Goal: Task Accomplishment & Management: Manage account settings

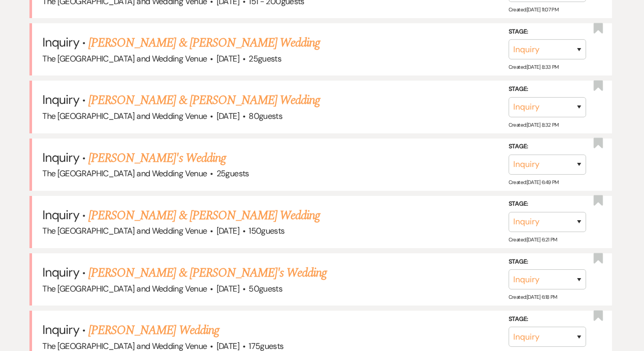
scroll to position [685, 0]
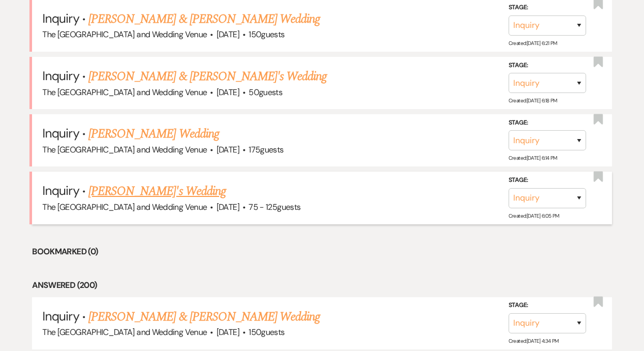
click at [162, 191] on link "[PERSON_NAME]'s Wedding" at bounding box center [156, 191] width 137 height 19
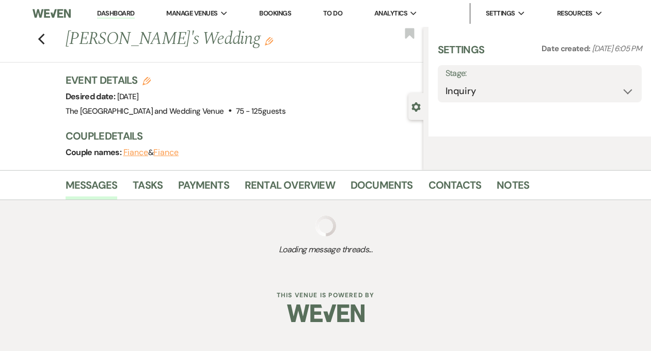
select select "3"
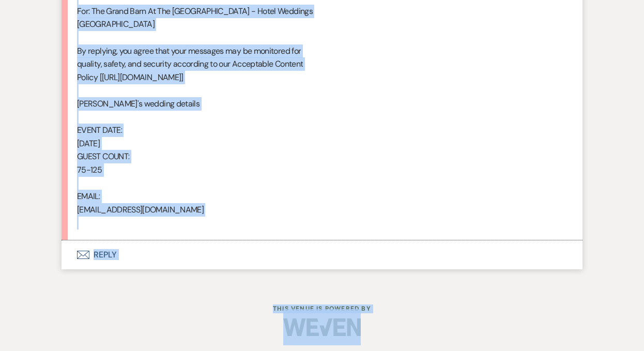
scroll to position [639, 0]
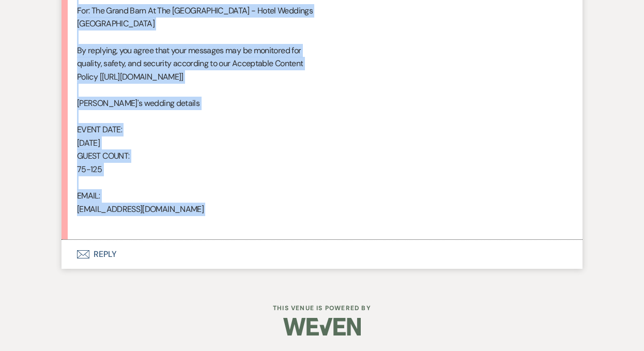
drag, startPoint x: 77, startPoint y: 91, endPoint x: 247, endPoint y: 219, distance: 212.5
click at [247, 219] on div "From : [PERSON_NAME] [PERSON_NAME] Event : [PERSON_NAME]'s Event Desired date :…" at bounding box center [322, 10] width 490 height 437
copy div "From : [PERSON_NAME] [PERSON_NAME] Event : [PERSON_NAME]'s Event Desired date :…"
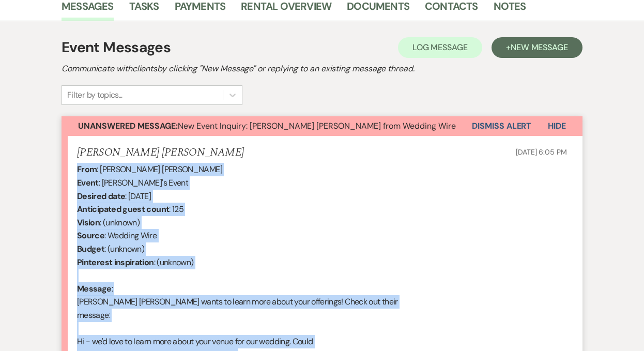
scroll to position [228, 0]
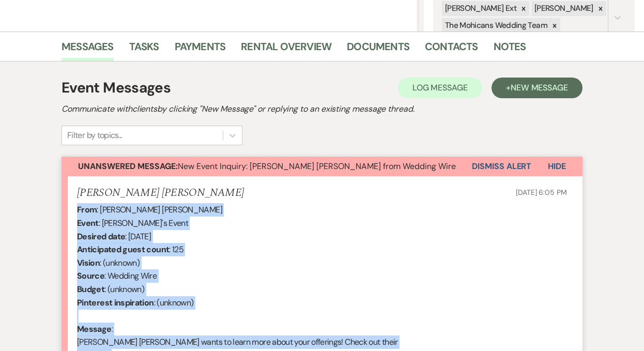
click at [490, 167] on button "Dismiss Alert" at bounding box center [501, 167] width 59 height 20
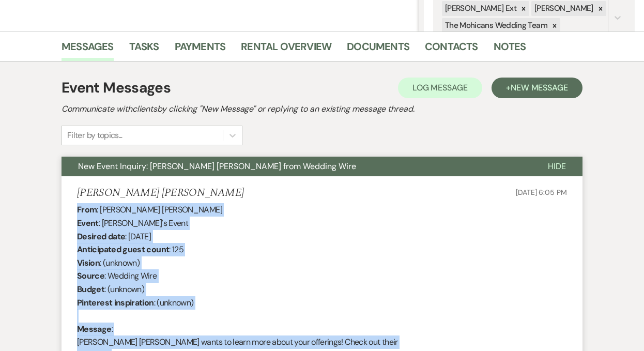
scroll to position [0, 0]
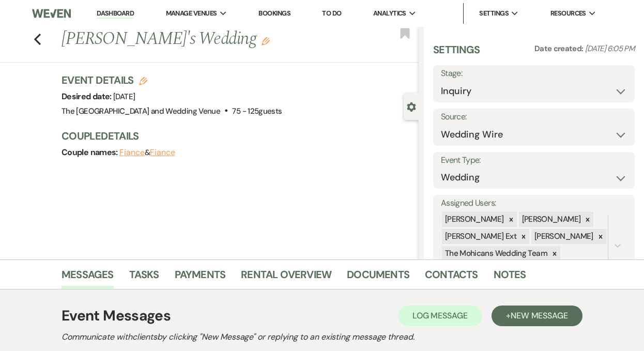
click at [115, 13] on link "Dashboard" at bounding box center [115, 14] width 37 height 10
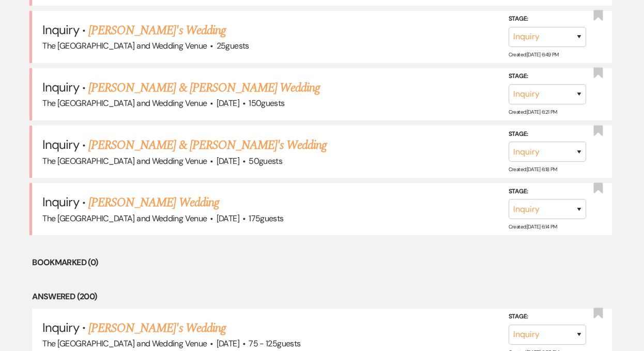
scroll to position [625, 0]
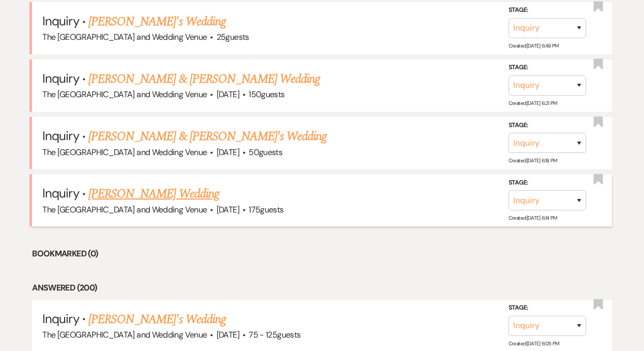
click at [180, 192] on link "[PERSON_NAME] Wedding" at bounding box center [153, 193] width 131 height 19
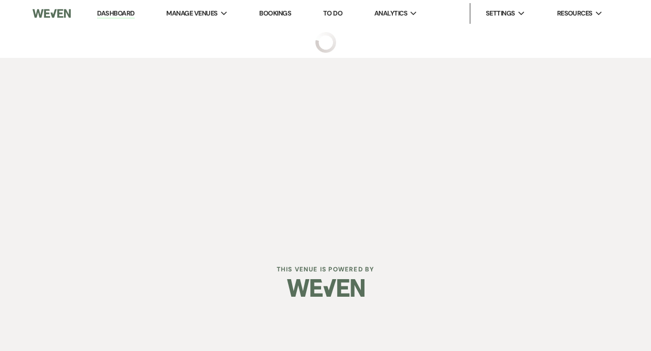
select select "3"
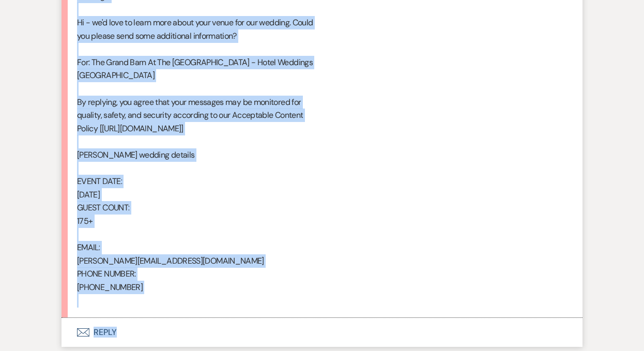
scroll to position [589, 0]
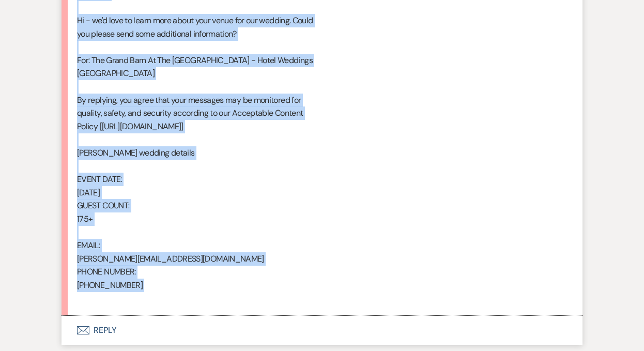
drag, startPoint x: 78, startPoint y: 86, endPoint x: 252, endPoint y: 298, distance: 273.9
click at [252, 298] on div "From : [PERSON_NAME] Event : [PERSON_NAME] Event Desired date : [DATE] Anticipa…" at bounding box center [322, 73] width 490 height 463
copy div "From : [PERSON_NAME] Event : [PERSON_NAME] Event Desired date : [DATE] Anticipa…"
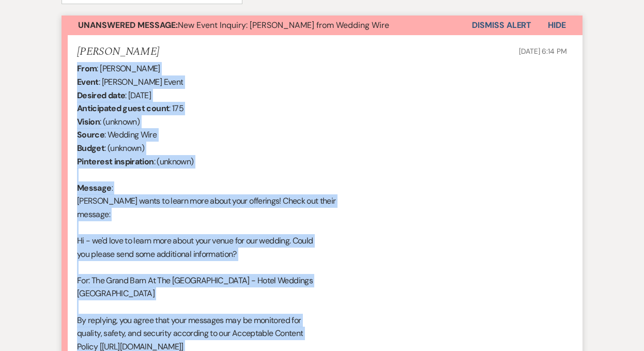
scroll to position [332, 0]
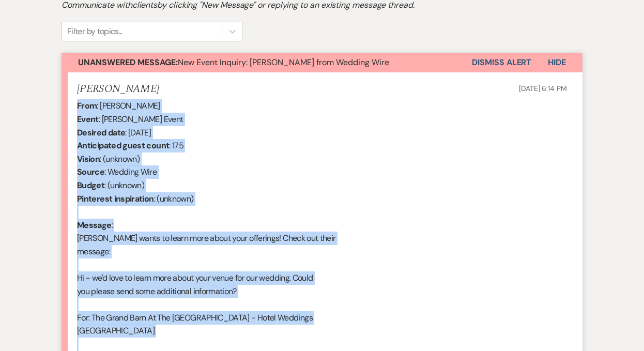
click at [485, 60] on button "Dismiss Alert" at bounding box center [501, 63] width 59 height 20
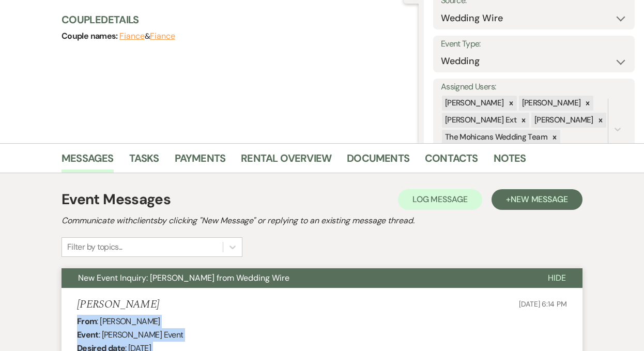
scroll to position [0, 0]
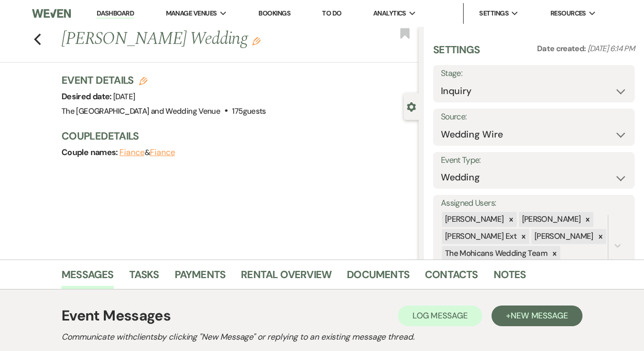
click at [110, 13] on link "Dashboard" at bounding box center [115, 14] width 37 height 10
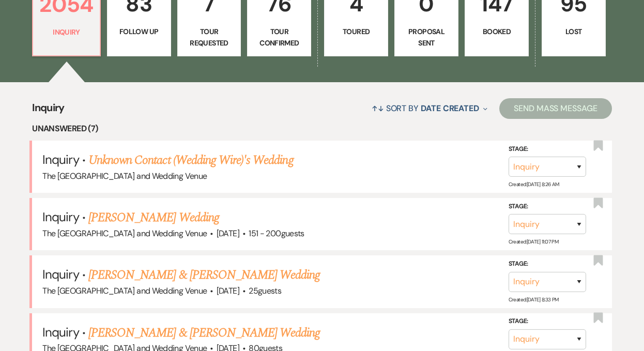
scroll to position [250, 0]
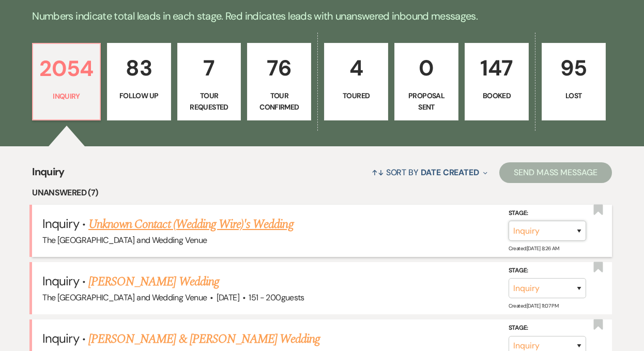
click at [542, 227] on select "Inquiry Follow Up Tour Requested Tour Confirmed Toured Proposal Sent Booked Lost" at bounding box center [546, 231] width 77 height 20
select select "8"
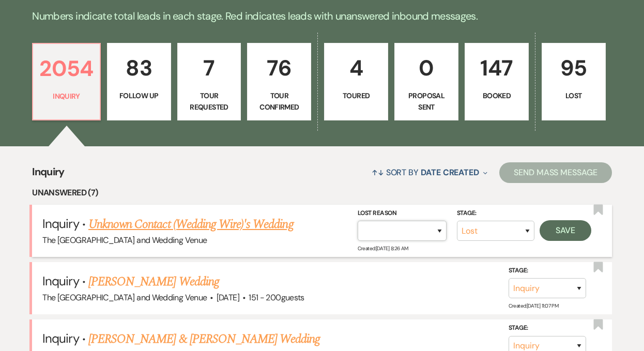
click at [414, 237] on select "Booked Elsewhere Budget Date Unavailable No Response Not a Good Match Capacity …" at bounding box center [401, 231] width 89 height 20
select select "4"
click at [571, 227] on button "Save" at bounding box center [565, 230] width 52 height 21
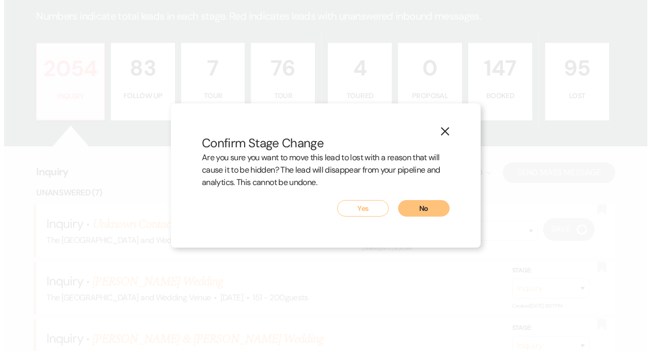
scroll to position [251, 0]
click at [364, 212] on button "Yes" at bounding box center [363, 208] width 52 height 17
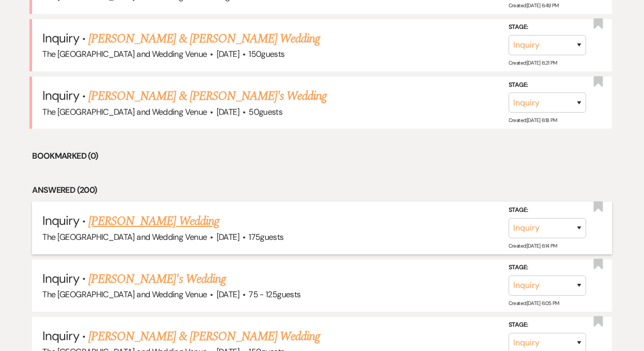
scroll to position [634, 0]
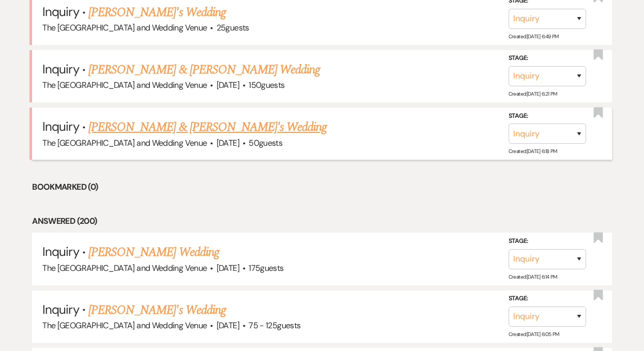
click at [192, 123] on link "[PERSON_NAME] & [PERSON_NAME]'s Wedding" at bounding box center [207, 127] width 239 height 19
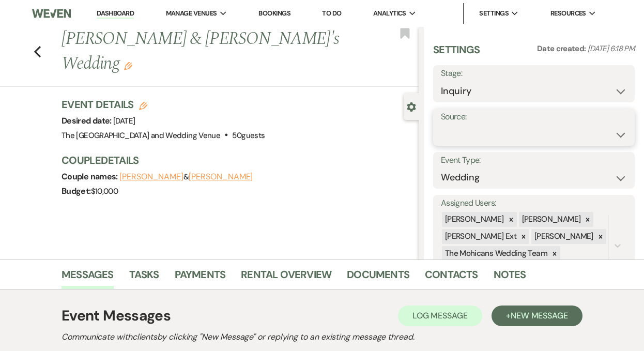
click at [470, 132] on select "Weven Venue Website Instagram Facebook Pinterest Google The Knot Wedding Wire H…" at bounding box center [534, 135] width 186 height 20
select select "5"
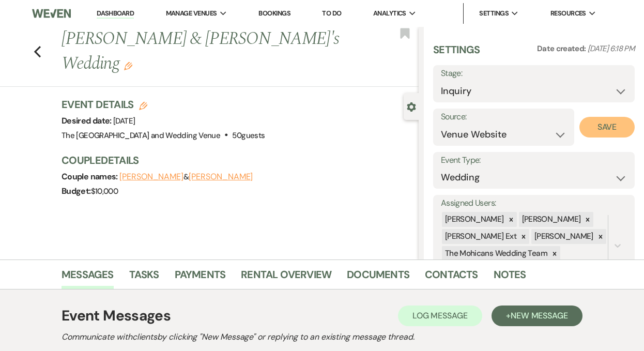
click at [587, 127] on button "Save" at bounding box center [606, 127] width 55 height 21
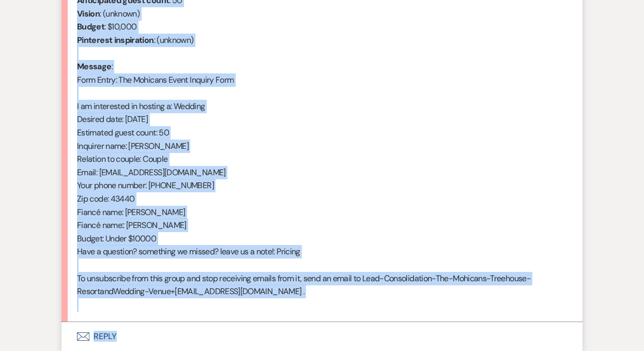
scroll to position [488, 0]
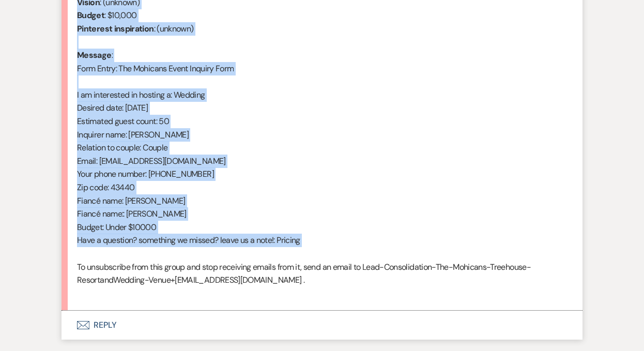
drag, startPoint x: 78, startPoint y: 198, endPoint x: 196, endPoint y: 259, distance: 132.6
click at [196, 259] on div "From : [PERSON_NAME] (Client) Event : [PERSON_NAME] & [PERSON_NAME]'s Event Des…" at bounding box center [322, 121] width 490 height 357
copy div "From : [PERSON_NAME] (Client) Event : [PERSON_NAME] & [PERSON_NAME]'s Event Des…"
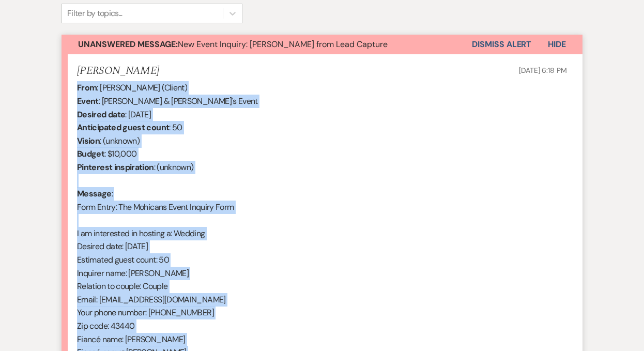
scroll to position [285, 0]
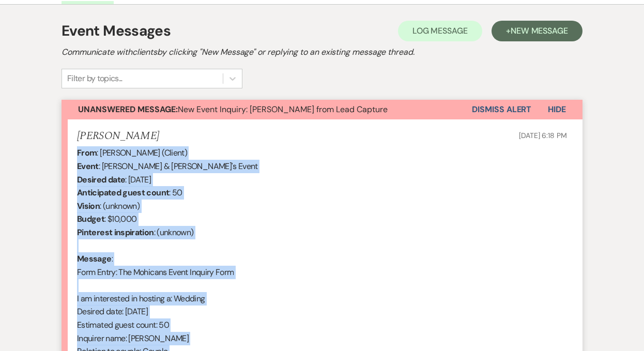
click at [490, 110] on button "Dismiss Alert" at bounding box center [501, 110] width 59 height 20
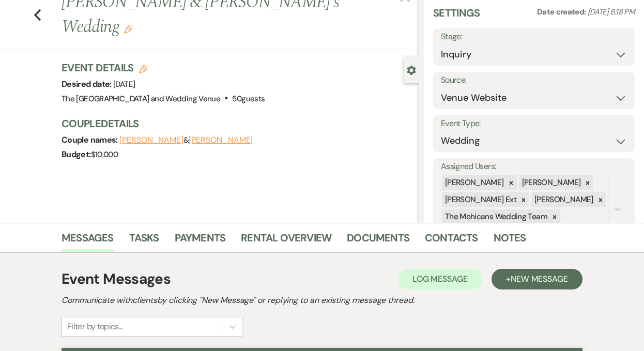
scroll to position [0, 0]
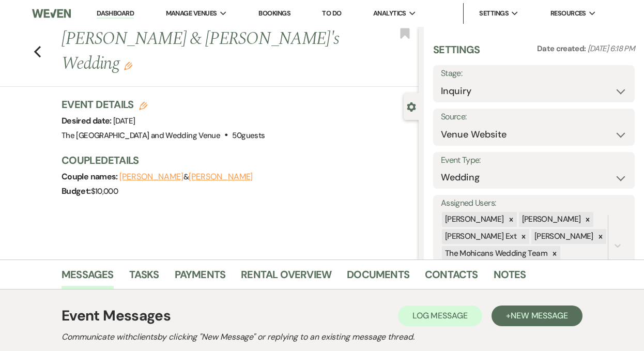
click at [113, 14] on link "Dashboard" at bounding box center [115, 14] width 37 height 10
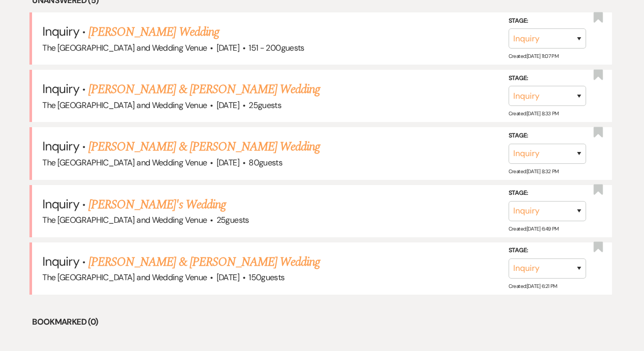
scroll to position [494, 0]
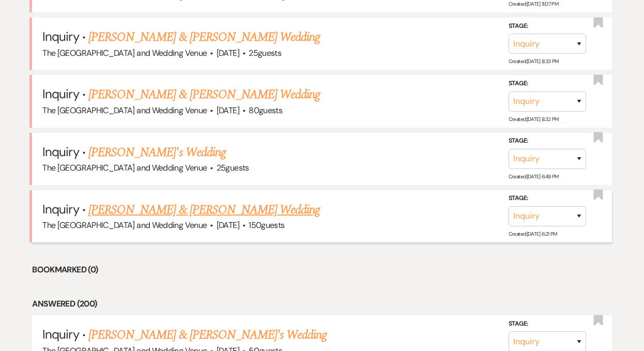
click at [206, 205] on link "[PERSON_NAME] & [PERSON_NAME] Wedding" at bounding box center [203, 209] width 231 height 19
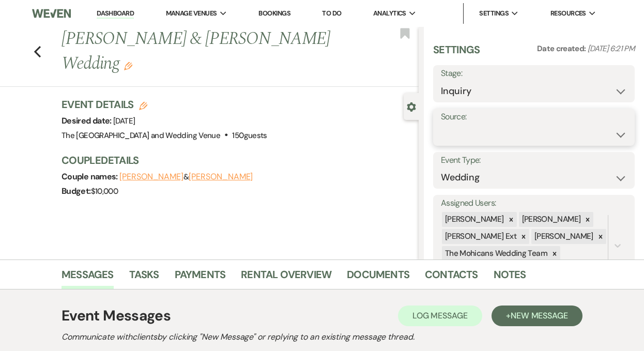
click at [460, 135] on select "Weven Venue Website Instagram Facebook Pinterest Google The Knot Wedding Wire H…" at bounding box center [534, 135] width 186 height 20
select select "5"
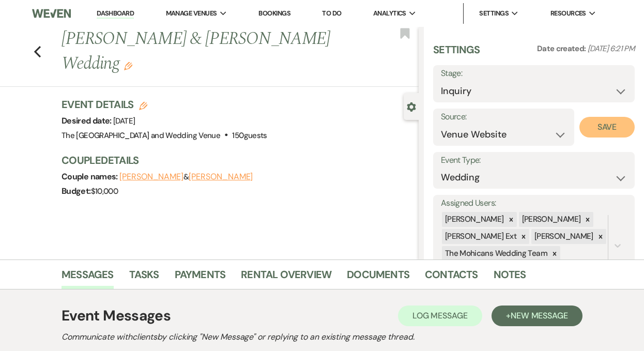
click at [597, 122] on button "Save" at bounding box center [606, 127] width 55 height 21
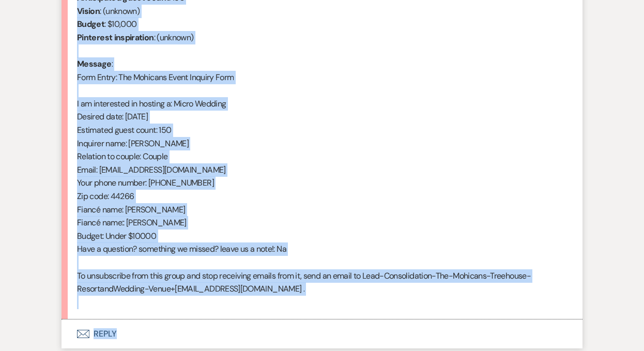
scroll to position [526, 0]
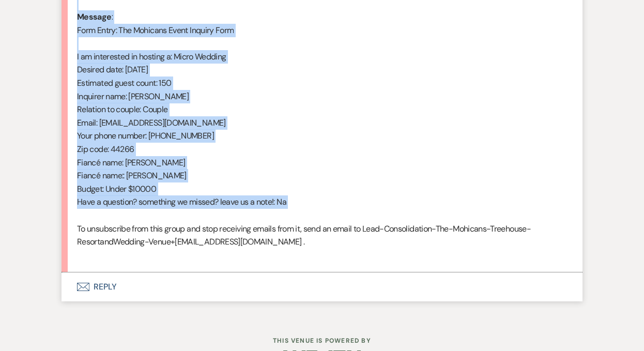
drag, startPoint x: 76, startPoint y: 189, endPoint x: 232, endPoint y: 210, distance: 157.4
click at [232, 210] on div "From : [PERSON_NAME] (Client) Event : [PERSON_NAME] & [PERSON_NAME] Event Desir…" at bounding box center [322, 82] width 490 height 357
copy div "From : [PERSON_NAME] (Client) Event : [PERSON_NAME] & [PERSON_NAME] Event Desir…"
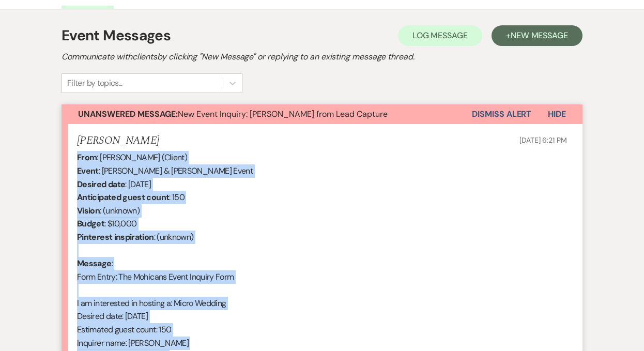
scroll to position [272, 0]
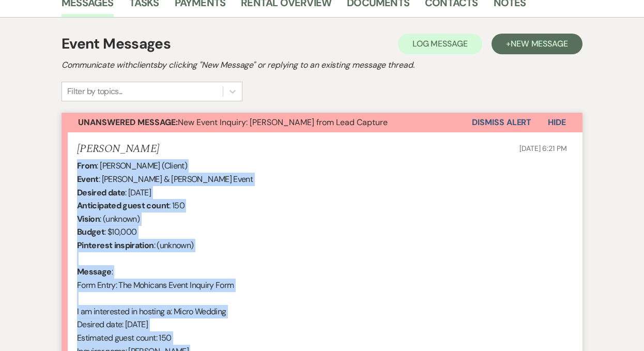
click at [508, 120] on button "Dismiss Alert" at bounding box center [501, 123] width 59 height 20
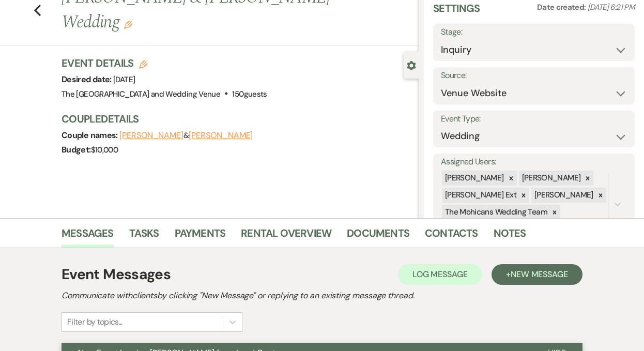
scroll to position [0, 0]
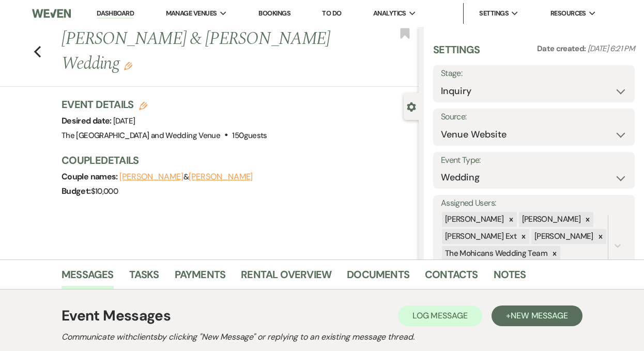
click at [118, 12] on link "Dashboard" at bounding box center [115, 14] width 37 height 10
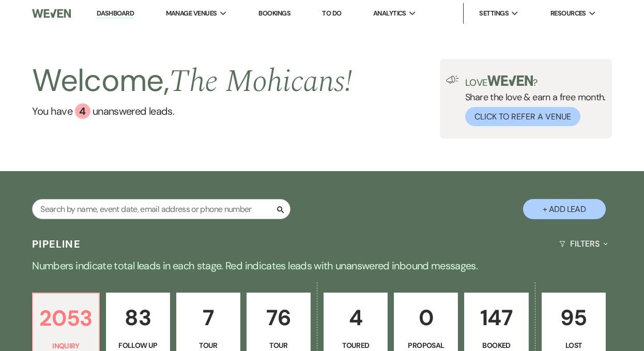
scroll to position [372, 0]
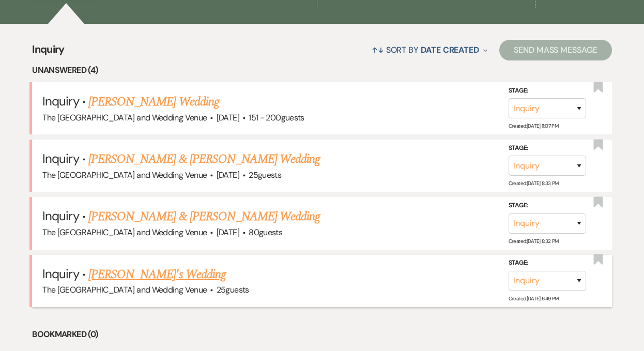
click at [154, 270] on link "[PERSON_NAME]'s Wedding" at bounding box center [156, 274] width 137 height 19
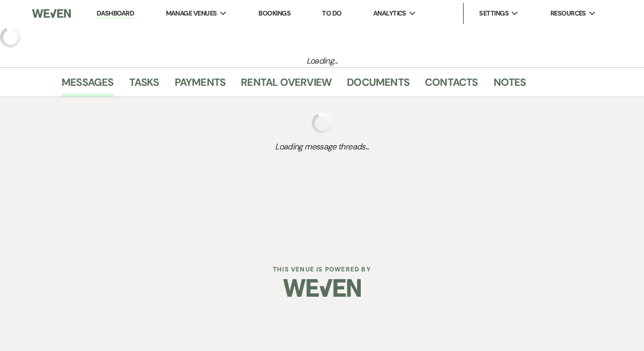
select select "4"
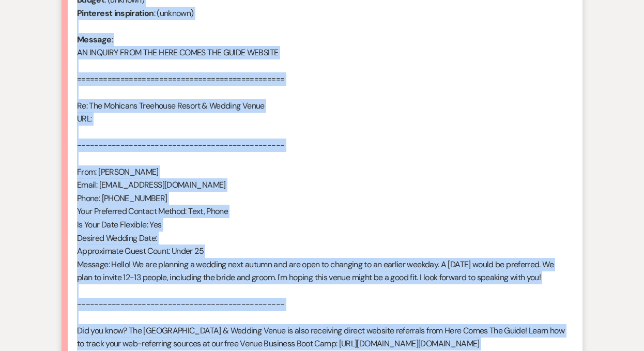
scroll to position [608, 0]
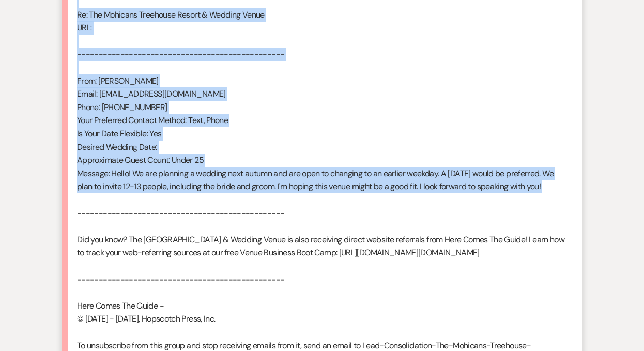
drag, startPoint x: 79, startPoint y: 38, endPoint x: 259, endPoint y: 204, distance: 245.7
click at [259, 204] on div "From : [PERSON_NAME] Event : [PERSON_NAME]'s Event Desired date : Flexible Anti…" at bounding box center [322, 100] width 490 height 555
copy div "From : [PERSON_NAME] Event : [PERSON_NAME]'s Event Desired date : Flexible Anti…"
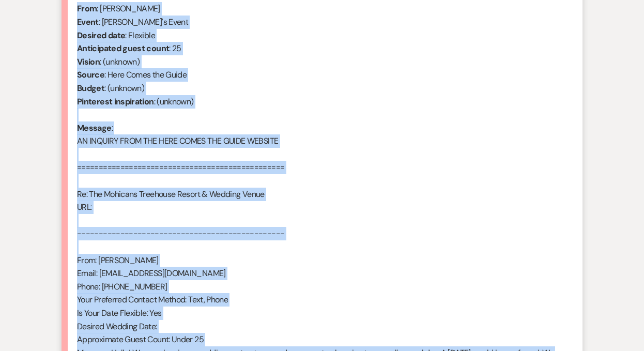
scroll to position [383, 0]
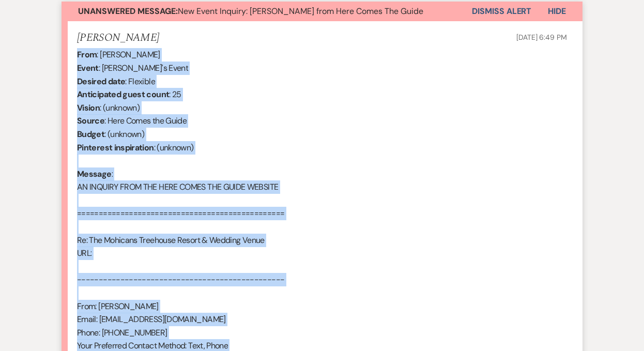
click at [491, 14] on button "Dismiss Alert" at bounding box center [501, 12] width 59 height 20
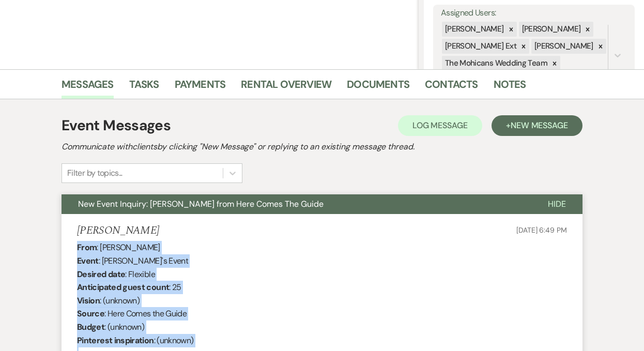
scroll to position [0, 0]
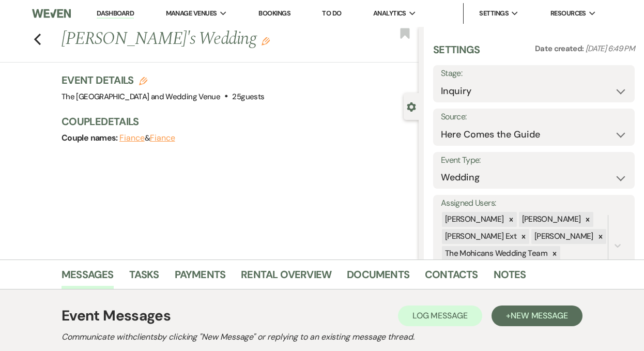
click at [108, 11] on link "Dashboard" at bounding box center [115, 14] width 37 height 10
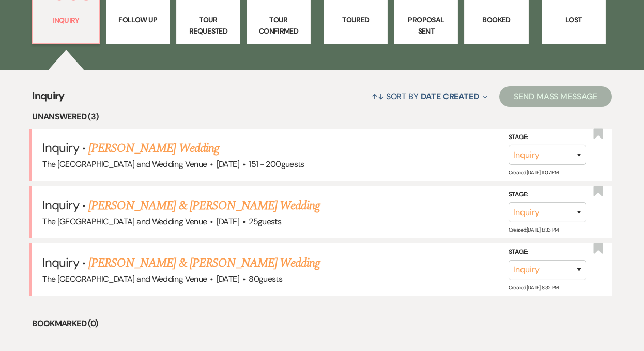
scroll to position [345, 0]
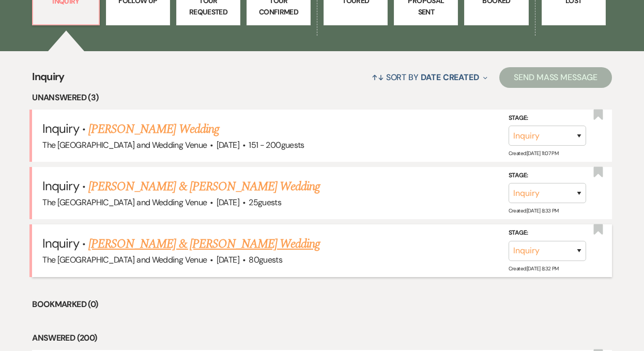
click at [209, 243] on link "[PERSON_NAME] & [PERSON_NAME] Wedding" at bounding box center [203, 244] width 231 height 19
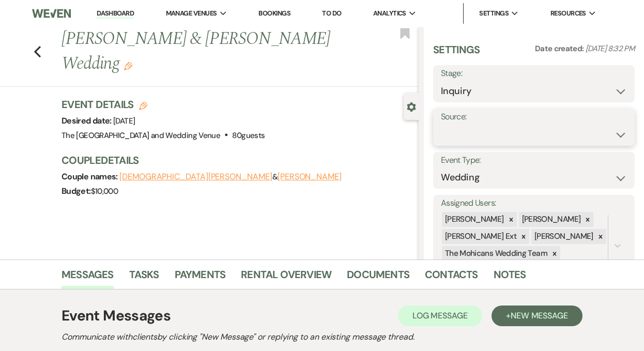
click at [511, 128] on select "Weven Venue Website Instagram Facebook Pinterest Google The Knot Wedding Wire H…" at bounding box center [534, 135] width 186 height 20
select select "5"
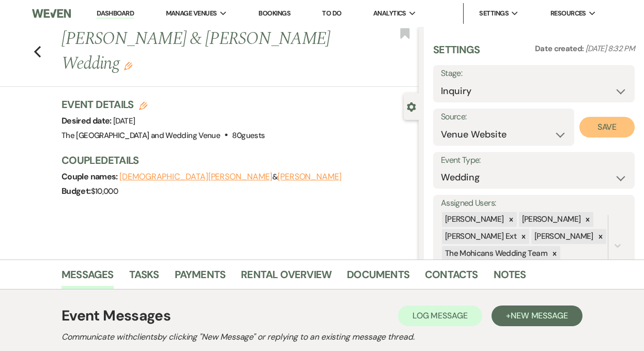
click at [606, 126] on button "Save" at bounding box center [606, 127] width 55 height 21
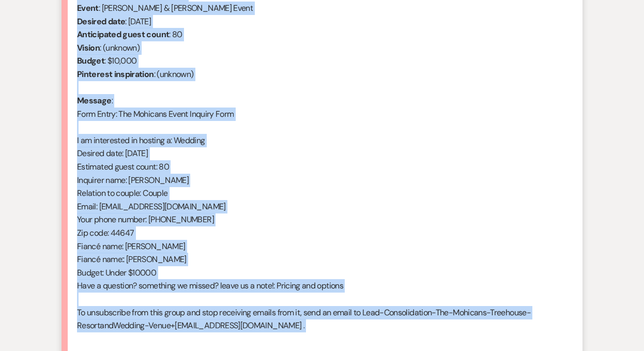
scroll to position [463, 0]
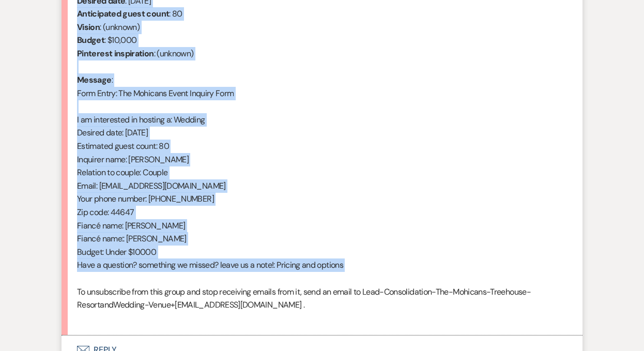
drag, startPoint x: 77, startPoint y: 160, endPoint x: 206, endPoint y: 277, distance: 174.1
click at [206, 277] on div "From : [PERSON_NAME] (Client) Event : [PERSON_NAME] & [PERSON_NAME] Event Desir…" at bounding box center [322, 145] width 490 height 357
copy div "From : [PERSON_NAME] (Client) Event : [PERSON_NAME] & [PERSON_NAME] Event Desir…"
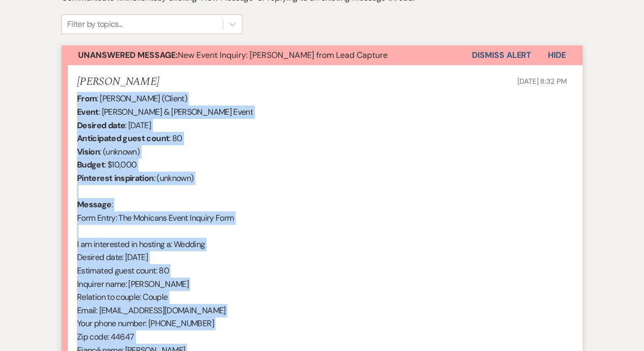
scroll to position [270, 0]
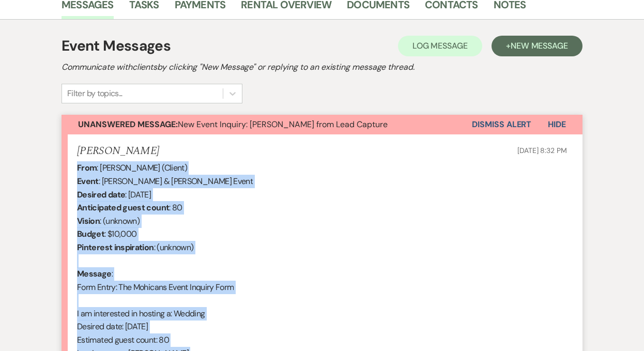
click at [487, 123] on button "Dismiss Alert" at bounding box center [501, 125] width 59 height 20
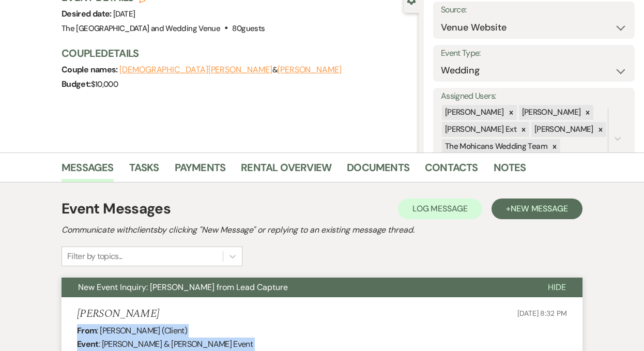
scroll to position [0, 0]
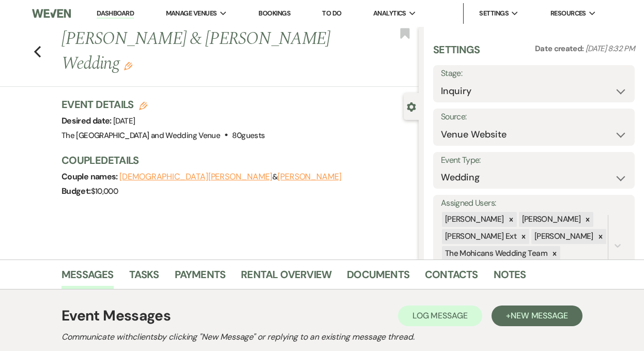
click at [115, 9] on link "Dashboard" at bounding box center [115, 14] width 37 height 10
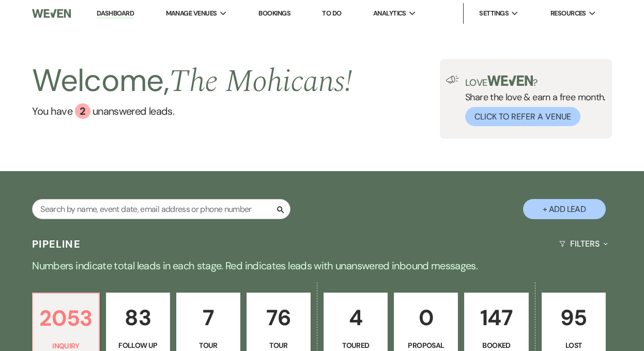
scroll to position [360, 0]
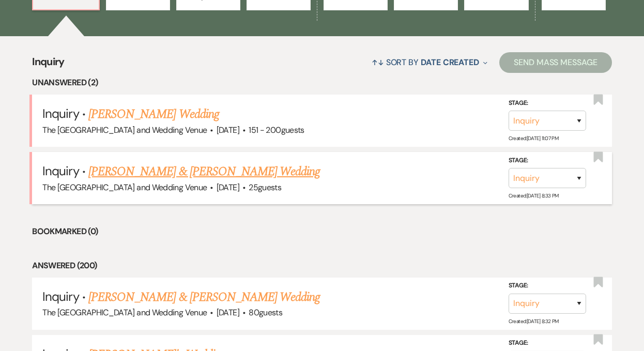
click at [186, 174] on link "[PERSON_NAME] & [PERSON_NAME] Wedding" at bounding box center [203, 171] width 231 height 19
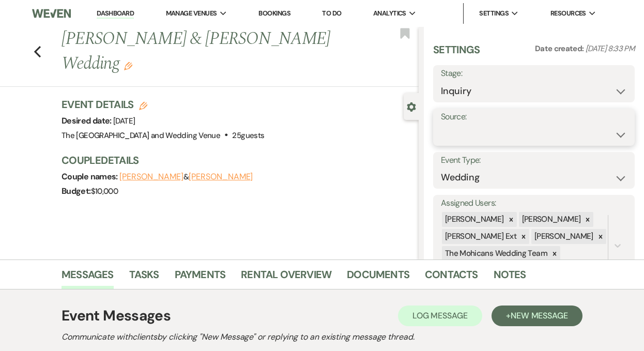
click at [474, 134] on select "Weven Venue Website Instagram Facebook Pinterest Google The Knot Wedding Wire H…" at bounding box center [534, 135] width 186 height 20
select select "5"
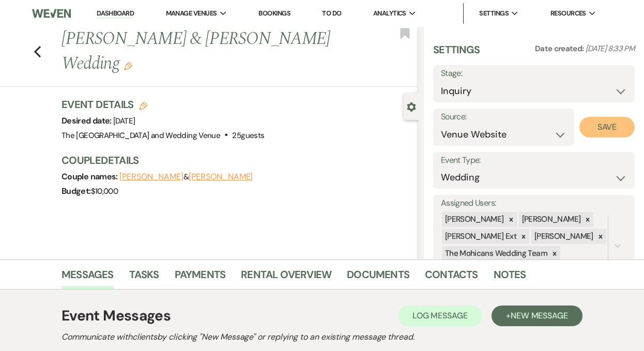
click at [594, 123] on button "Save" at bounding box center [606, 127] width 55 height 21
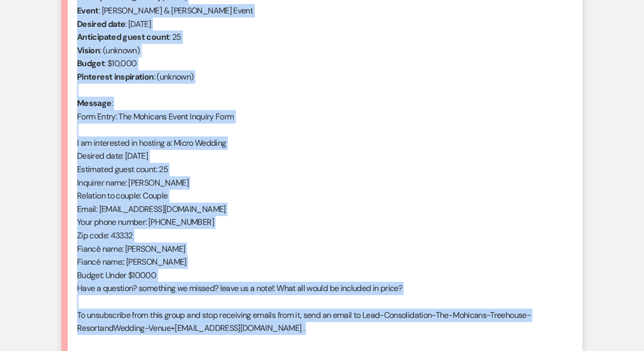
scroll to position [442, 0]
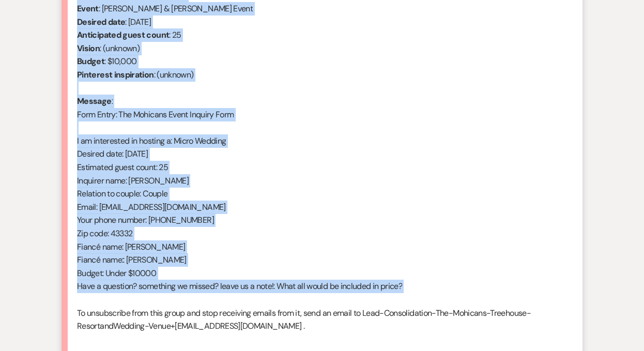
drag, startPoint x: 78, startPoint y: 120, endPoint x: 223, endPoint y: 298, distance: 229.5
click at [223, 298] on div "From : [PERSON_NAME] (Client) Event : [PERSON_NAME] & [PERSON_NAME] Event Desir…" at bounding box center [322, 167] width 490 height 357
copy div "From : [PERSON_NAME] (Client) Event : [PERSON_NAME] & [PERSON_NAME] Event Desir…"
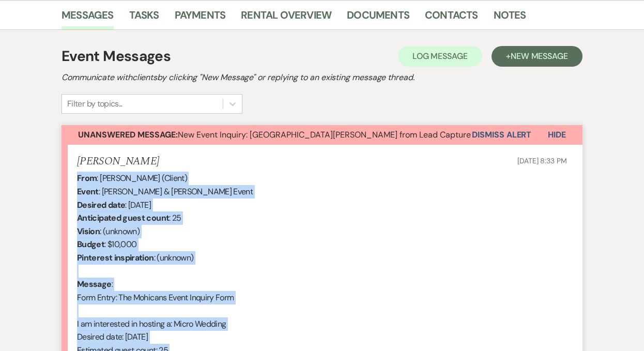
scroll to position [210, 0]
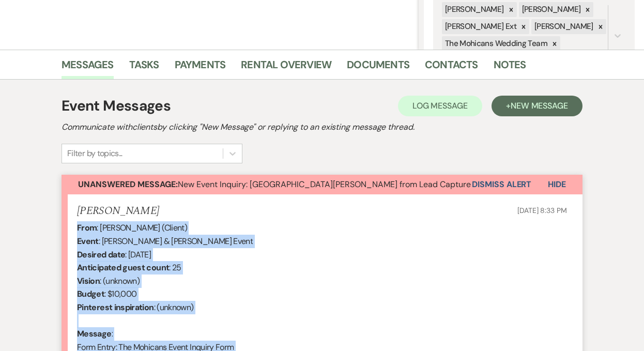
click at [487, 182] on button "Dismiss Alert" at bounding box center [501, 185] width 59 height 20
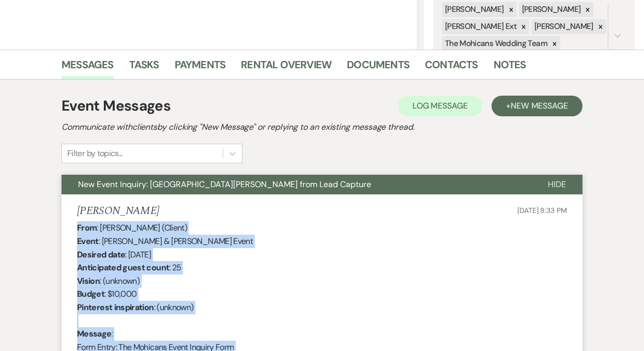
scroll to position [0, 0]
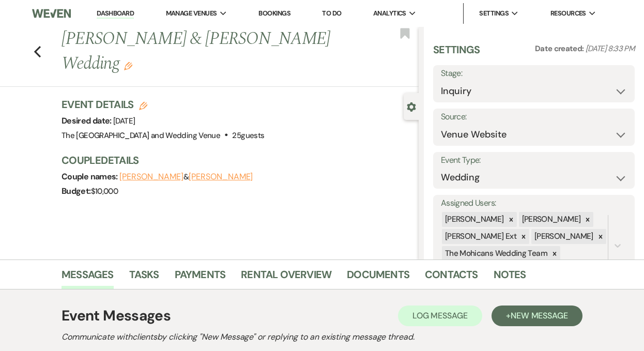
click at [108, 12] on link "Dashboard" at bounding box center [115, 14] width 37 height 10
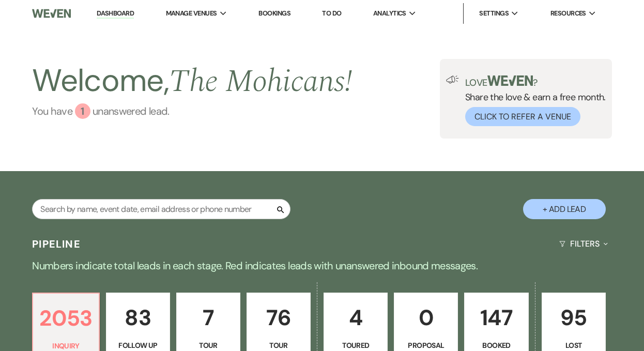
scroll to position [290, 0]
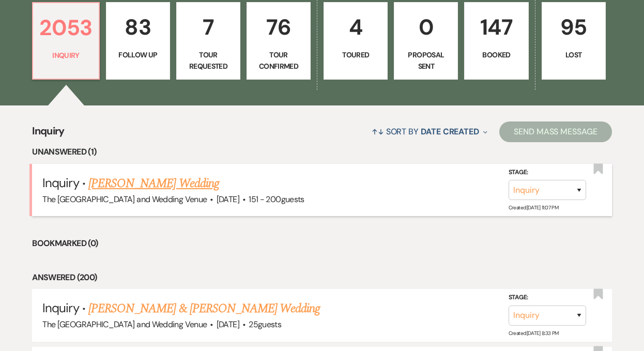
click at [160, 180] on link "[PERSON_NAME] Wedding" at bounding box center [153, 183] width 131 height 19
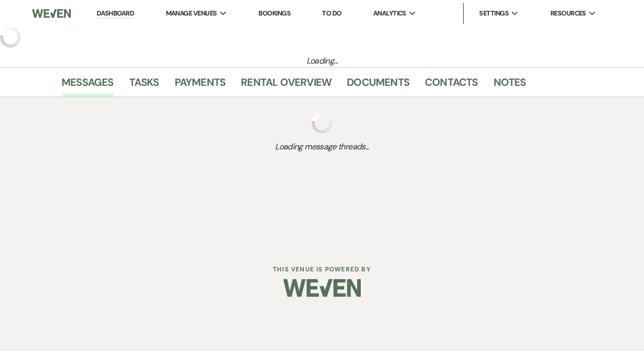
select select "2"
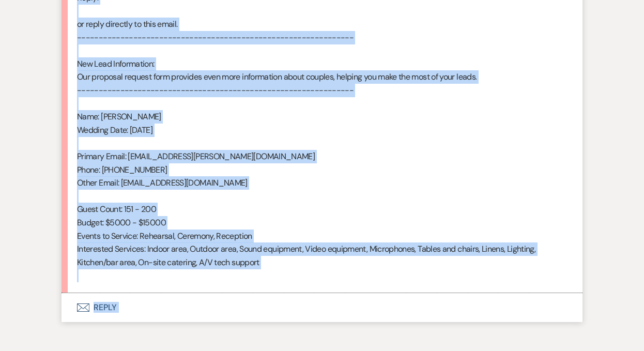
scroll to position [662, 0]
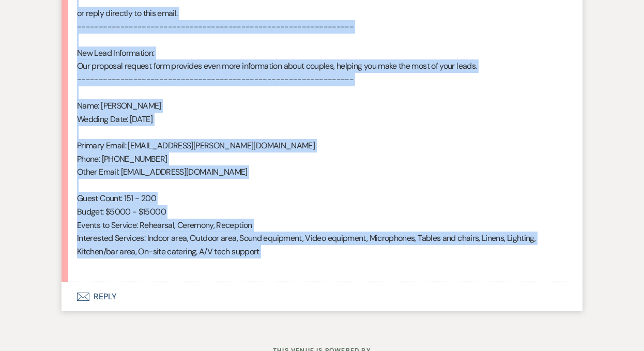
drag, startPoint x: 77, startPoint y: 247, endPoint x: 206, endPoint y: 278, distance: 131.8
click at [206, 278] on li "[PERSON_NAME] [DATE] 11:07 PM From : [PERSON_NAME] Event : [PERSON_NAME] Event …" at bounding box center [321, 12] width 521 height 540
copy div "Lore : Ipsumd Sitame Conse : Adipis Elitse'd Eiusm Tempori utla : Etdolorem 57a…"
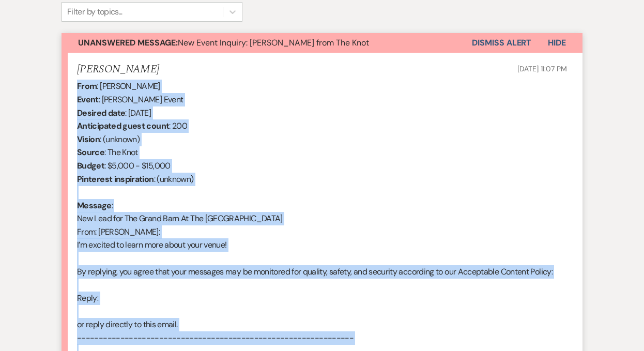
scroll to position [0, 0]
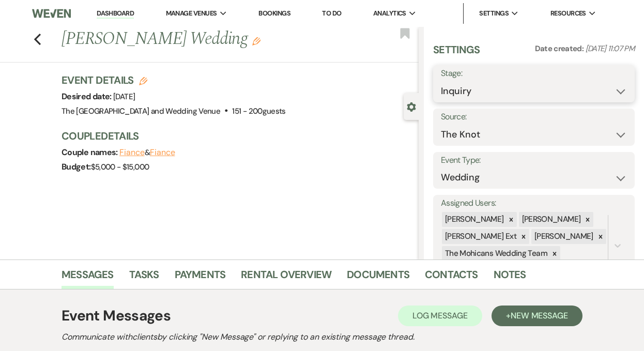
click at [504, 92] on select "Inquiry Follow Up Tour Requested Tour Confirmed Toured Proposal Sent Booked Lost" at bounding box center [534, 91] width 186 height 20
select select "9"
click at [593, 87] on button "Save" at bounding box center [613, 83] width 41 height 21
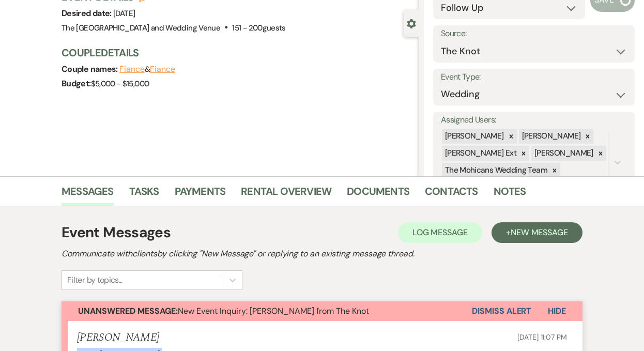
scroll to position [223, 0]
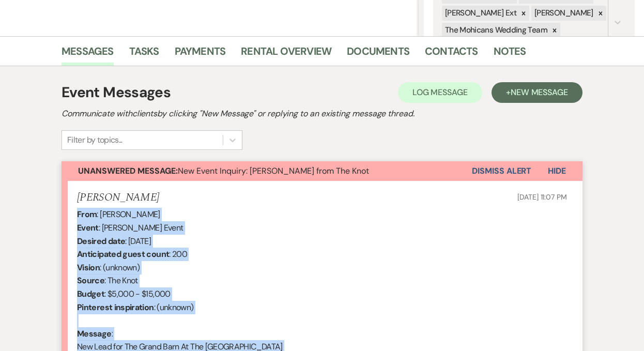
click at [486, 169] on button "Dismiss Alert" at bounding box center [501, 171] width 59 height 20
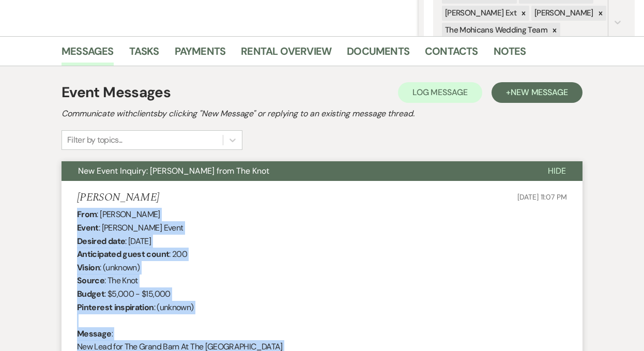
scroll to position [0, 0]
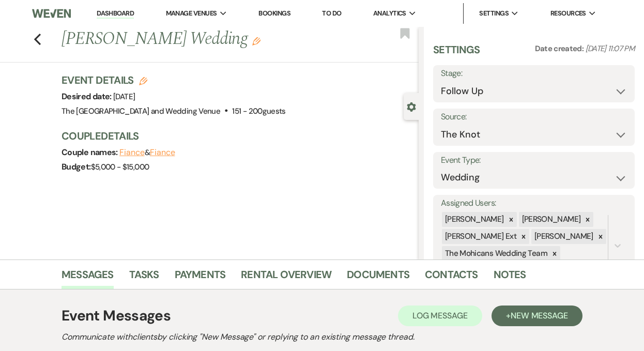
click at [114, 10] on link "Dashboard" at bounding box center [115, 14] width 37 height 10
select select "9"
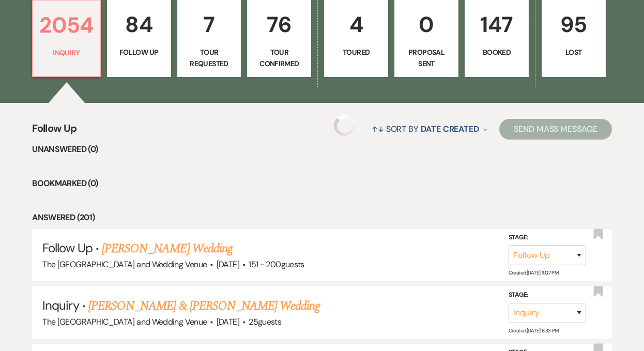
scroll to position [224, 0]
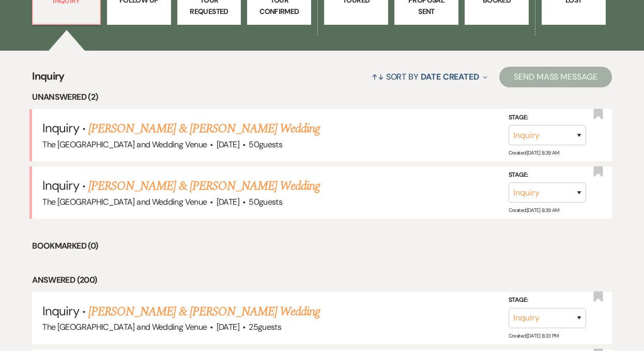
scroll to position [421, 0]
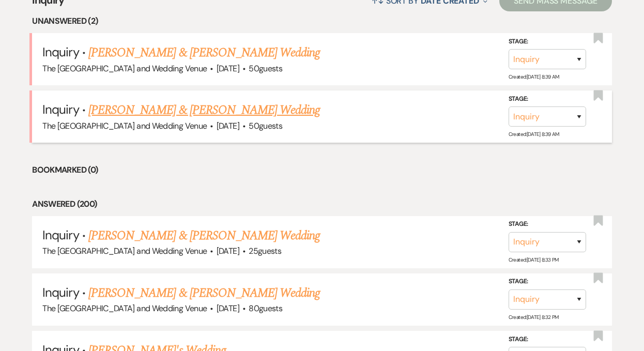
click at [214, 113] on link "[PERSON_NAME] & [PERSON_NAME] Wedding" at bounding box center [203, 110] width 231 height 19
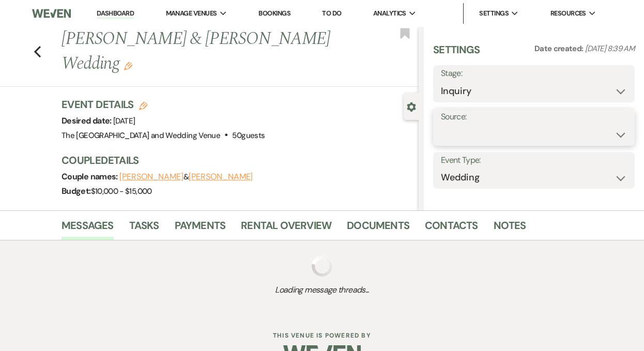
click at [470, 135] on select "Weven Venue Website Instagram Facebook Pinterest Google The Knot Wedding Wire H…" at bounding box center [534, 135] width 186 height 20
select select "5"
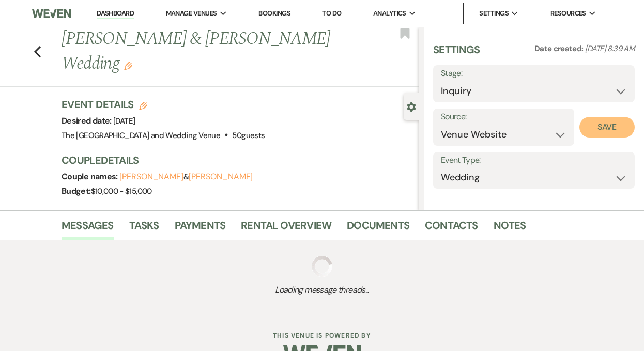
click at [599, 128] on button "Save" at bounding box center [606, 127] width 55 height 21
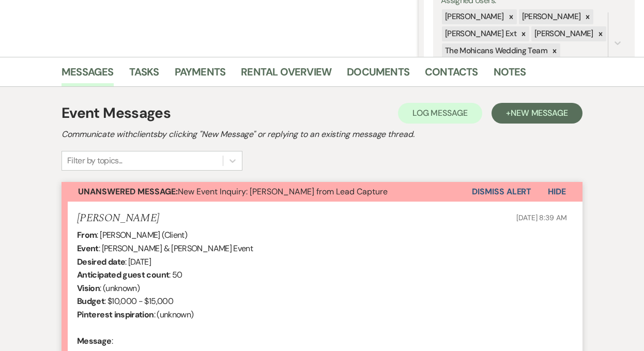
scroll to position [212, 0]
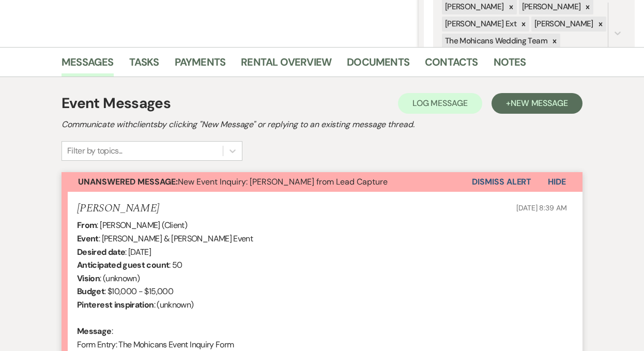
click at [488, 183] on button "Dismiss Alert" at bounding box center [501, 182] width 59 height 20
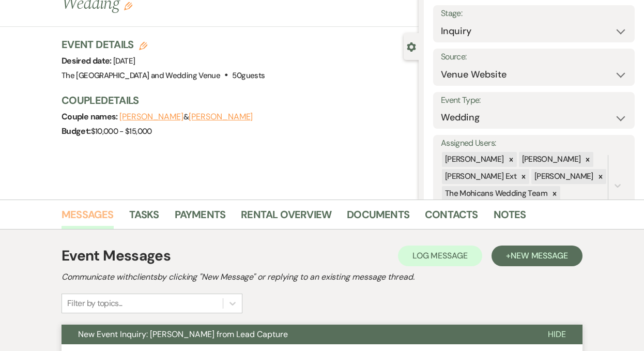
scroll to position [0, 0]
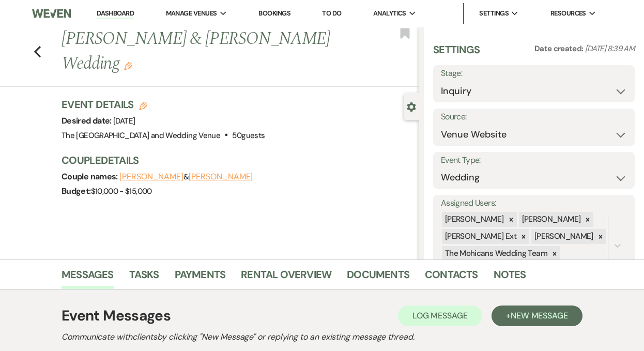
click at [104, 12] on link "Dashboard" at bounding box center [115, 14] width 37 height 10
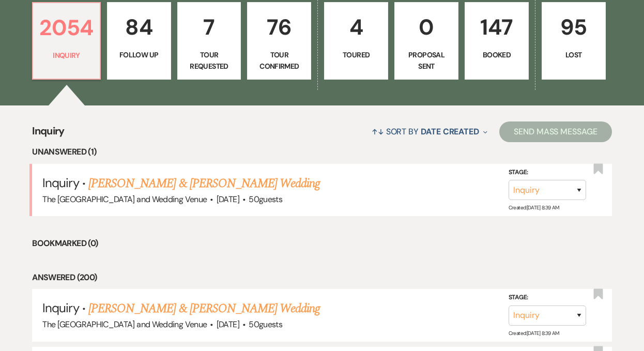
scroll to position [285, 0]
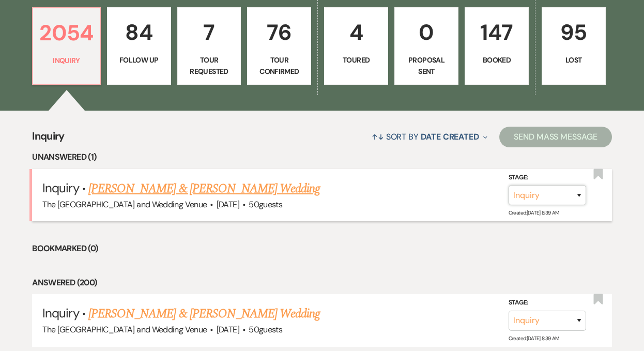
click at [541, 194] on select "Inquiry Follow Up Tour Requested Tour Confirmed Toured Proposal Sent Booked Lost" at bounding box center [546, 195] width 77 height 20
select select "8"
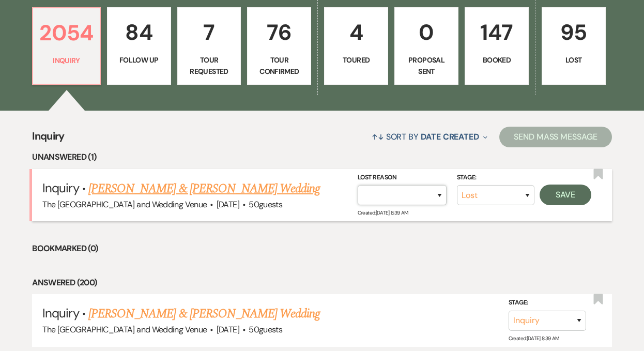
click at [421, 194] on select "Booked Elsewhere Budget Date Unavailable No Response Not a Good Match Capacity …" at bounding box center [401, 195] width 89 height 20
select select "4"
click at [567, 194] on button "Save" at bounding box center [565, 194] width 52 height 21
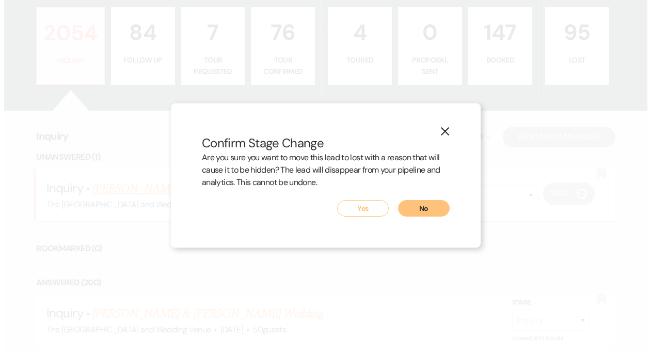
scroll to position [286, 0]
click at [369, 205] on button "Yes" at bounding box center [363, 208] width 52 height 17
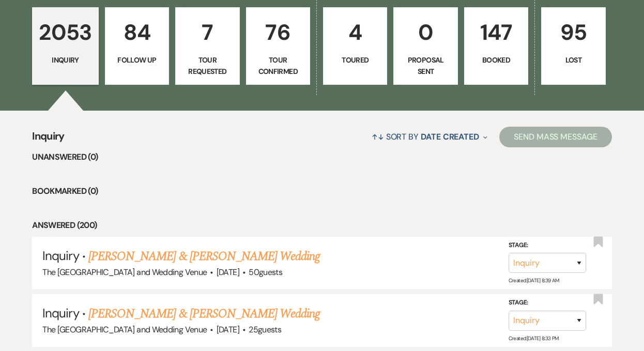
scroll to position [0, 0]
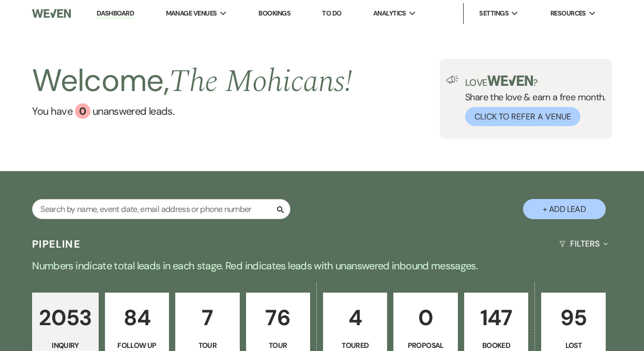
click at [128, 11] on link "Dashboard" at bounding box center [115, 14] width 37 height 10
click at [119, 13] on link "Dashboard" at bounding box center [115, 14] width 37 height 10
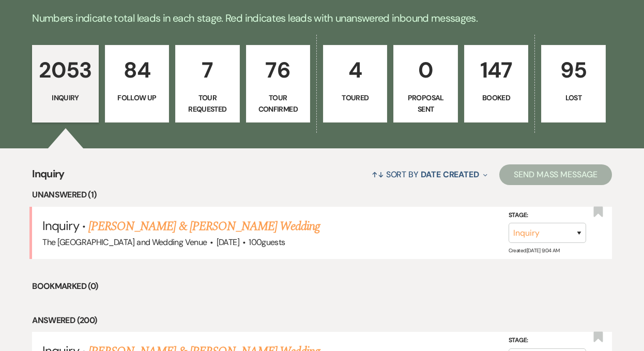
scroll to position [312, 0]
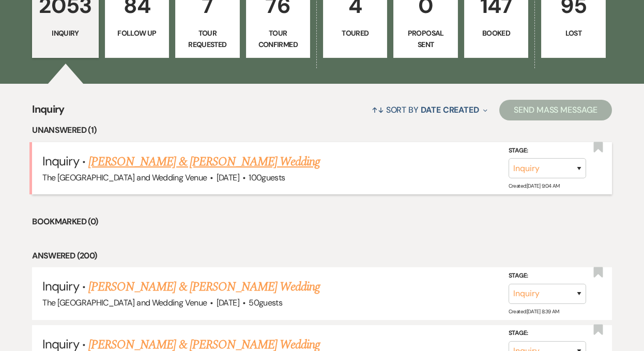
click at [191, 161] on link "Nichole Davis & Zac Mason's Wedding" at bounding box center [203, 161] width 231 height 19
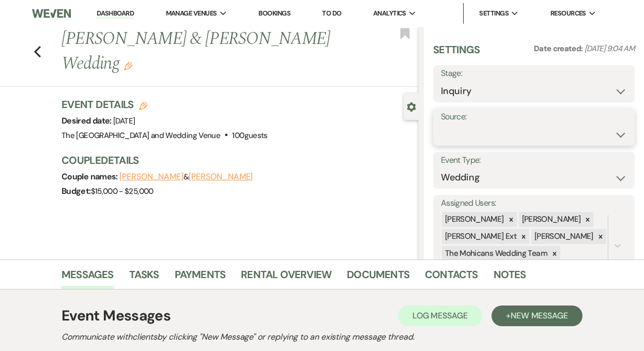
click at [465, 131] on select "Weven Venue Website Instagram Facebook Pinterest Google The Knot Wedding Wire H…" at bounding box center [534, 135] width 186 height 20
select select "5"
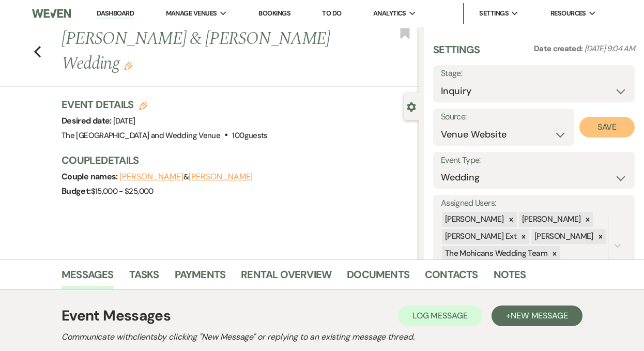
click at [588, 130] on button "Save" at bounding box center [606, 127] width 55 height 21
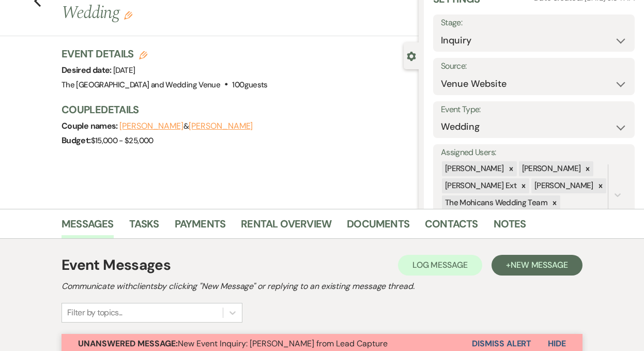
scroll to position [135, 0]
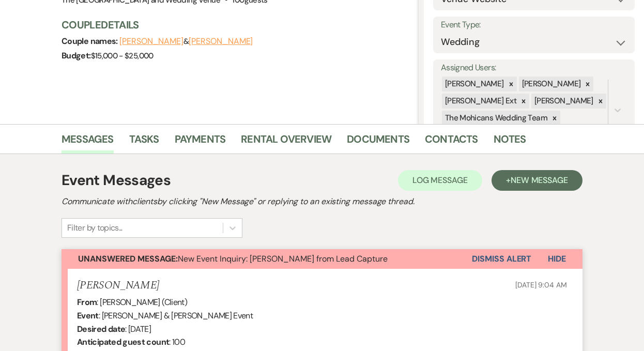
click at [492, 258] on button "Dismiss Alert" at bounding box center [501, 259] width 59 height 20
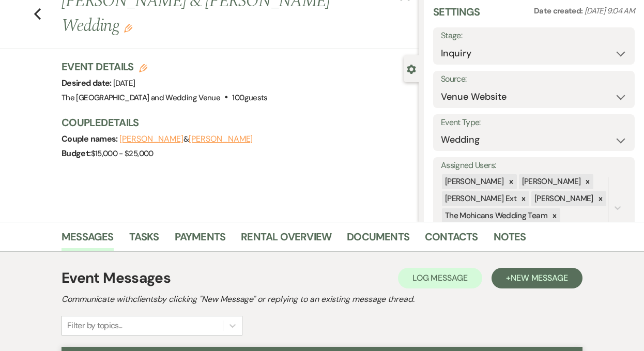
scroll to position [0, 0]
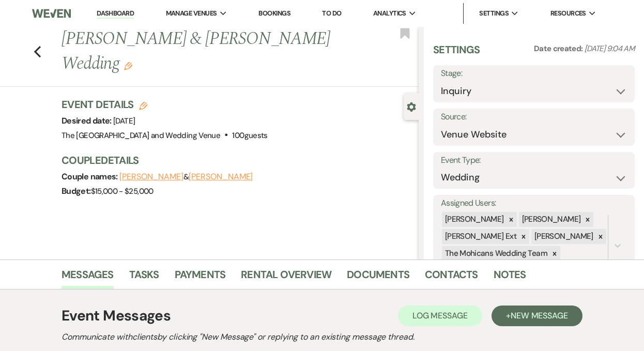
click at [117, 16] on link "Dashboard" at bounding box center [115, 14] width 37 height 10
